Goal: Information Seeking & Learning: Learn about a topic

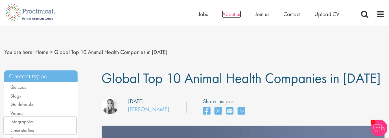
click at [226, 14] on span "About us" at bounding box center [231, 13] width 19 height 7
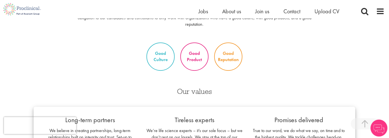
scroll to position [519, 0]
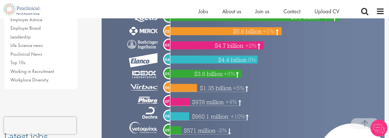
scroll to position [316, 0]
